Goal: Task Accomplishment & Management: Manage account settings

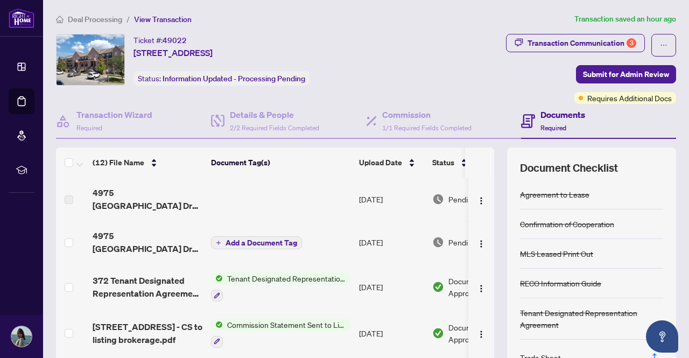
click at [108, 22] on span "Deal Processing" at bounding box center [95, 20] width 54 height 10
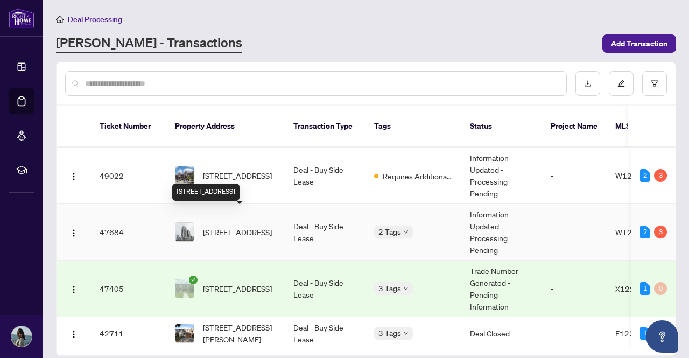
click at [220, 226] on span "[STREET_ADDRESS]" at bounding box center [237, 232] width 69 height 12
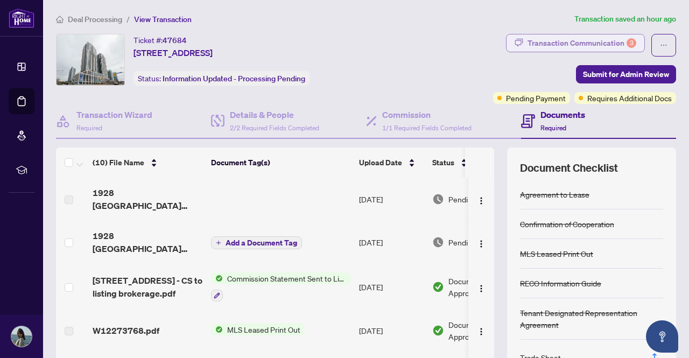
click at [528, 41] on div "Transaction Communication 3" at bounding box center [582, 42] width 109 height 17
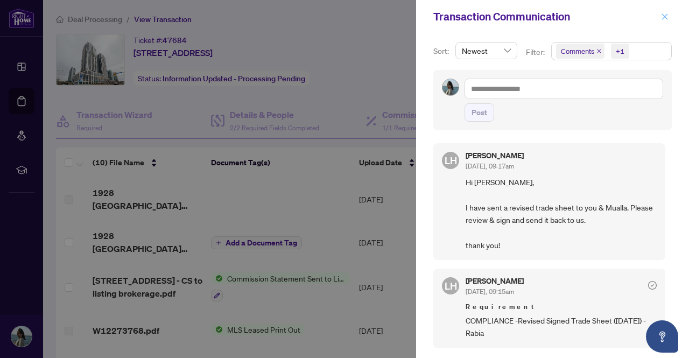
click at [661, 18] on button "button" at bounding box center [665, 16] width 14 height 13
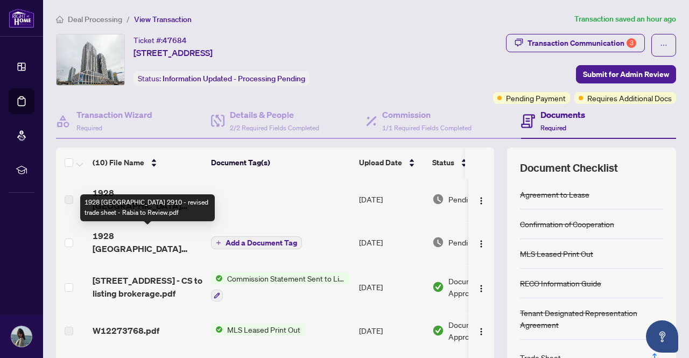
click at [170, 234] on span "1928 [GEOGRAPHIC_DATA] 2910 - revised trade sheet - Rabia to Review.pdf" at bounding box center [148, 242] width 110 height 26
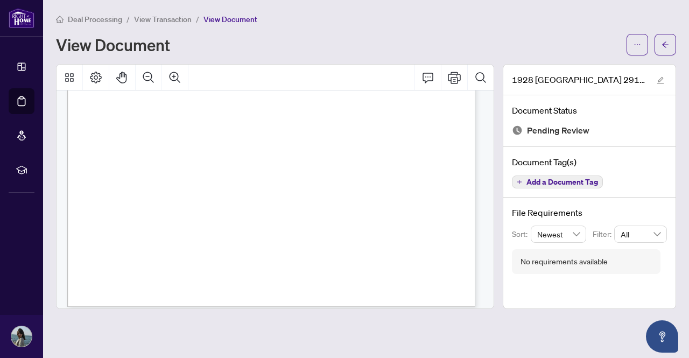
scroll to position [339, 0]
click at [634, 43] on icon "ellipsis" at bounding box center [638, 45] width 8 height 8
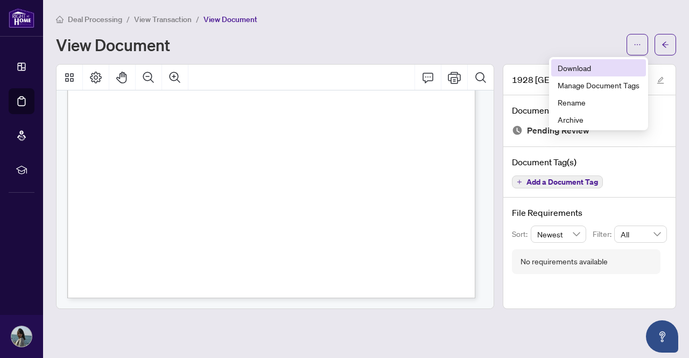
click at [575, 72] on span "Download" at bounding box center [599, 68] width 82 height 12
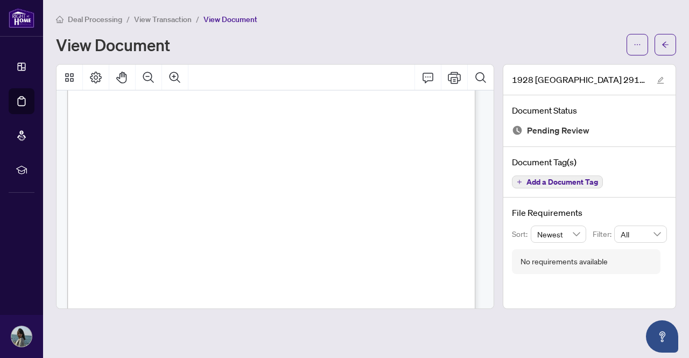
scroll to position [210, 0]
click at [669, 43] on icon "arrow-left" at bounding box center [666, 45] width 8 height 8
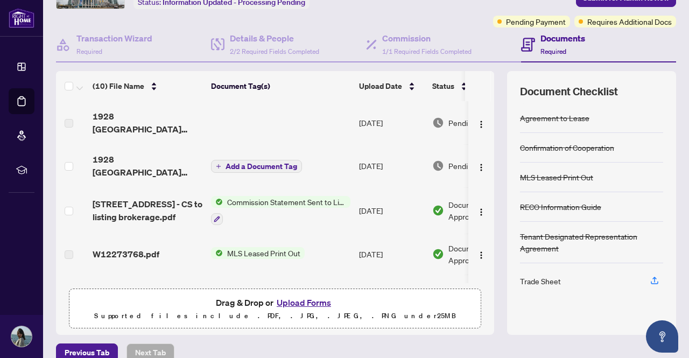
scroll to position [91, 0]
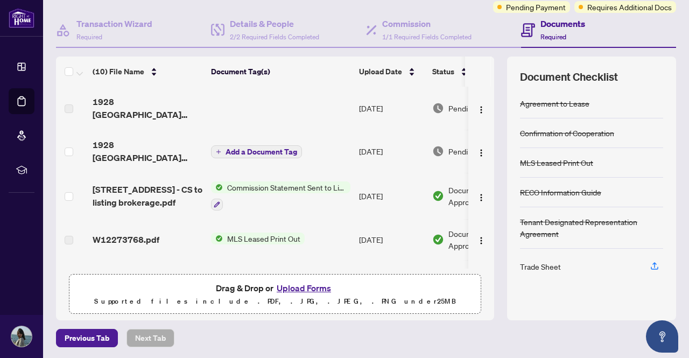
click at [300, 284] on button "Upload Forms" at bounding box center [303, 288] width 61 height 14
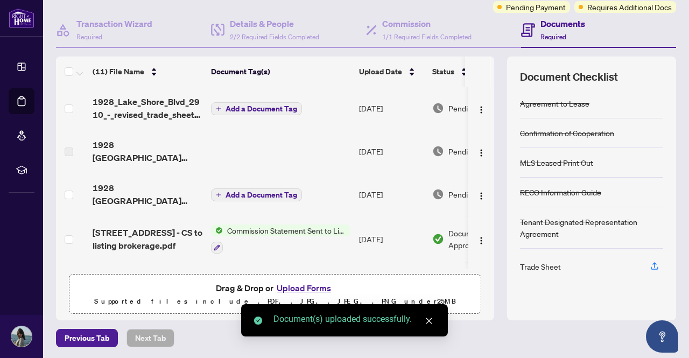
click at [253, 106] on span "Add a Document Tag" at bounding box center [262, 109] width 72 height 8
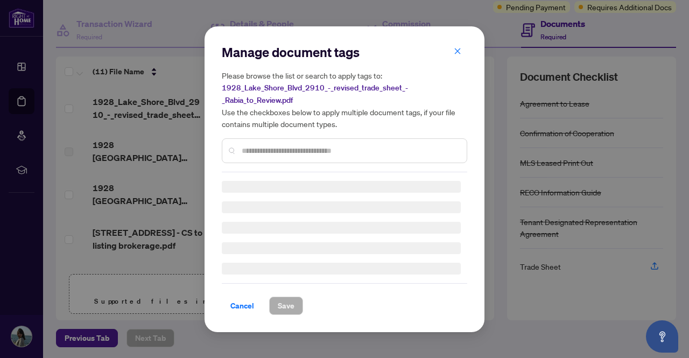
click at [269, 154] on input "text" at bounding box center [350, 151] width 216 height 12
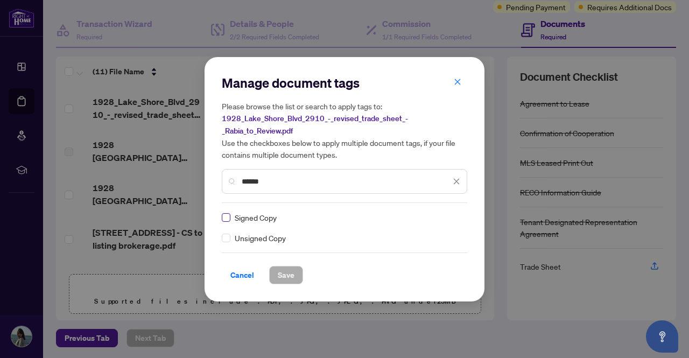
type input "******"
click at [291, 273] on span "Save" at bounding box center [286, 275] width 17 height 17
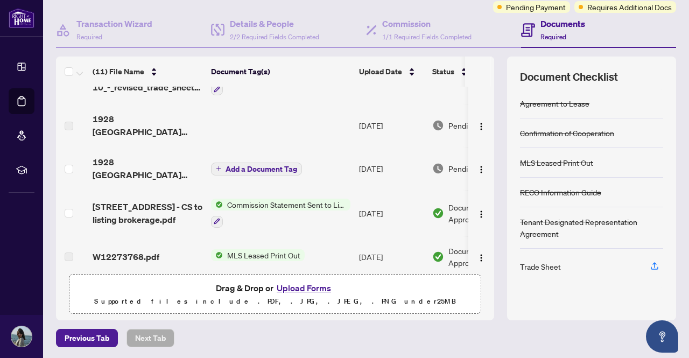
scroll to position [0, 0]
